Goal: Find specific page/section: Find specific page/section

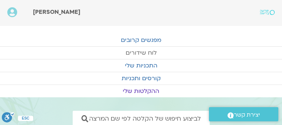
click at [144, 50] on link "לוח שידורים" at bounding box center [141, 53] width 282 height 12
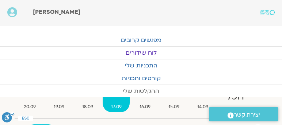
click at [234, 94] on link "ההקלטות שלי" at bounding box center [141, 91] width 282 height 12
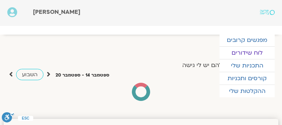
click at [242, 50] on link "לוח שידורים" at bounding box center [247, 53] width 55 height 12
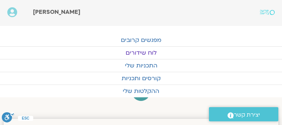
click at [140, 51] on link "לוח שידורים" at bounding box center [141, 53] width 282 height 12
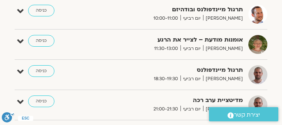
scroll to position [334, 0]
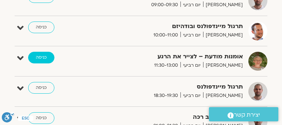
click at [42, 53] on link "כניסה" at bounding box center [41, 58] width 26 height 12
